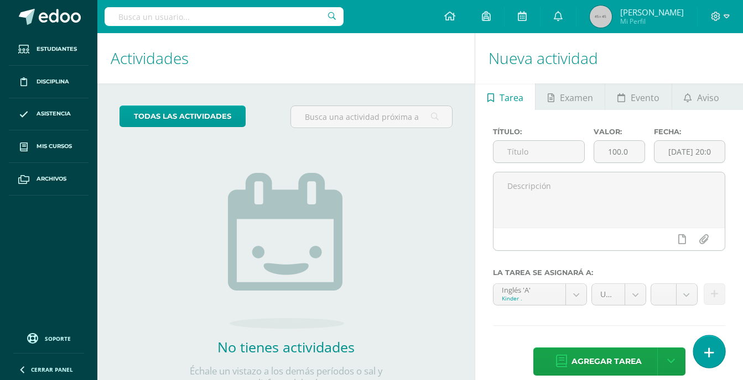
click at [707, 357] on icon at bounding box center [709, 353] width 10 height 13
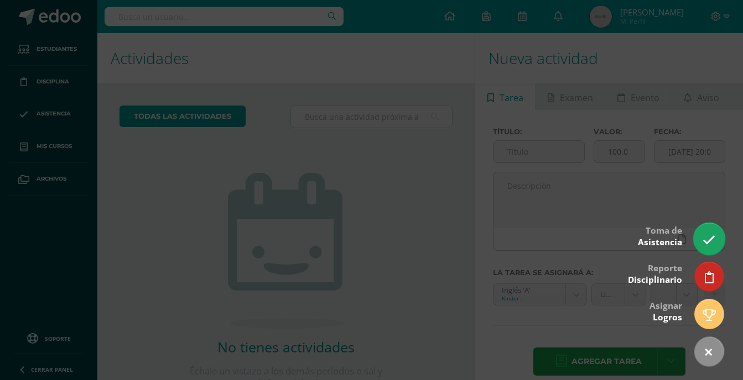
click at [706, 233] on link at bounding box center [709, 239] width 32 height 32
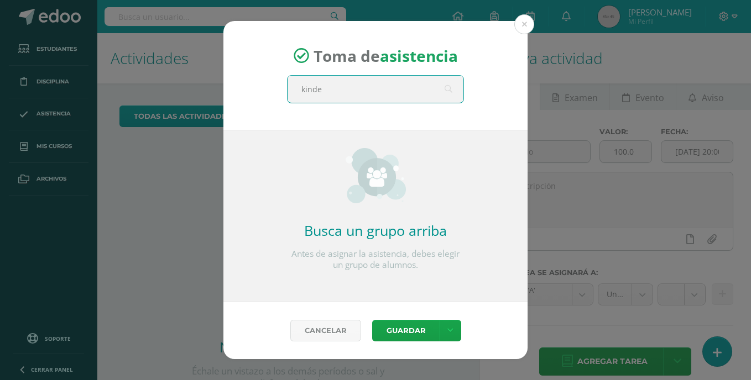
type input "kinder"
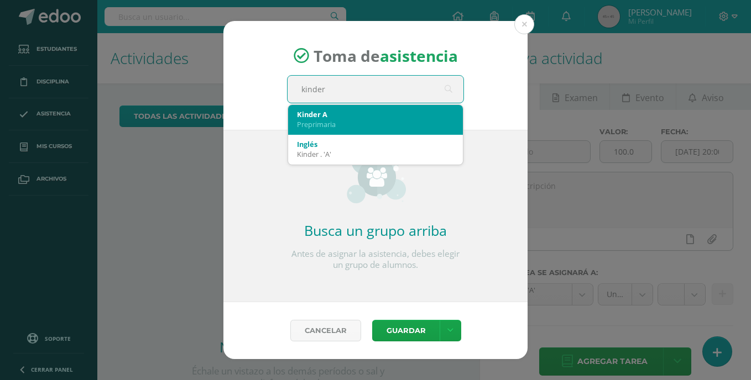
click at [384, 119] on div "Preprimaria" at bounding box center [375, 124] width 157 height 10
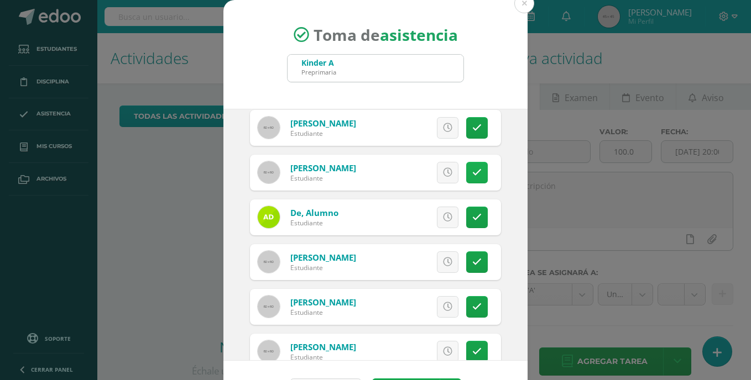
scroll to position [121, 0]
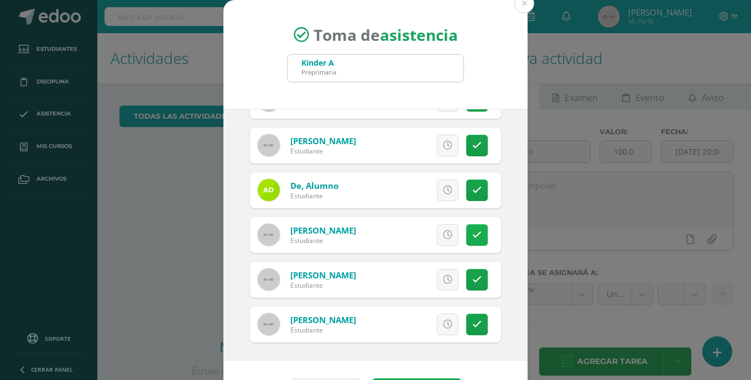
click at [466, 229] on link at bounding box center [477, 236] width 22 height 22
click at [466, 274] on link at bounding box center [477, 280] width 22 height 22
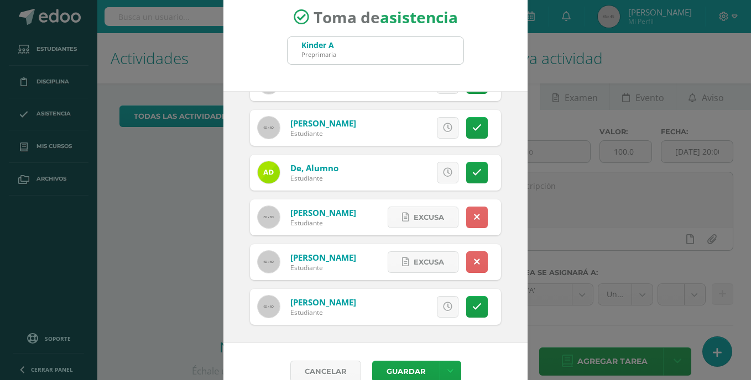
scroll to position [38, 0]
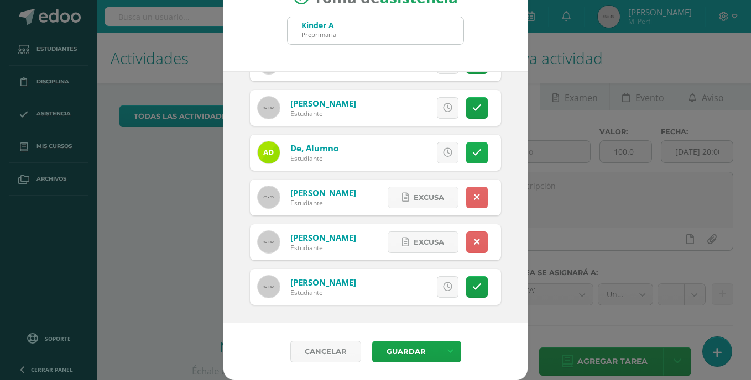
click at [472, 149] on icon at bounding box center [476, 152] width 9 height 9
click at [409, 356] on button "Guardar" at bounding box center [405, 352] width 67 height 22
